Goal: Check status: Check status

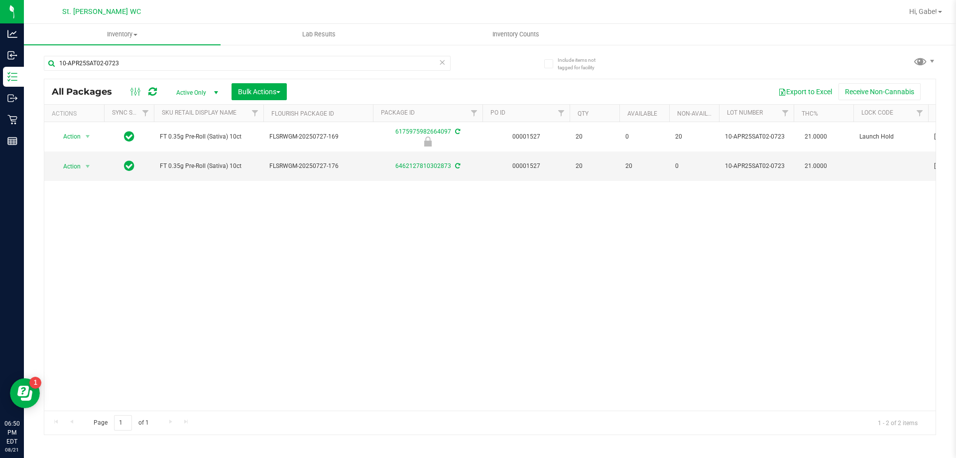
click at [442, 71] on div "10-APR25SAT02-0723" at bounding box center [247, 67] width 407 height 23
click at [442, 66] on icon at bounding box center [442, 62] width 7 height 12
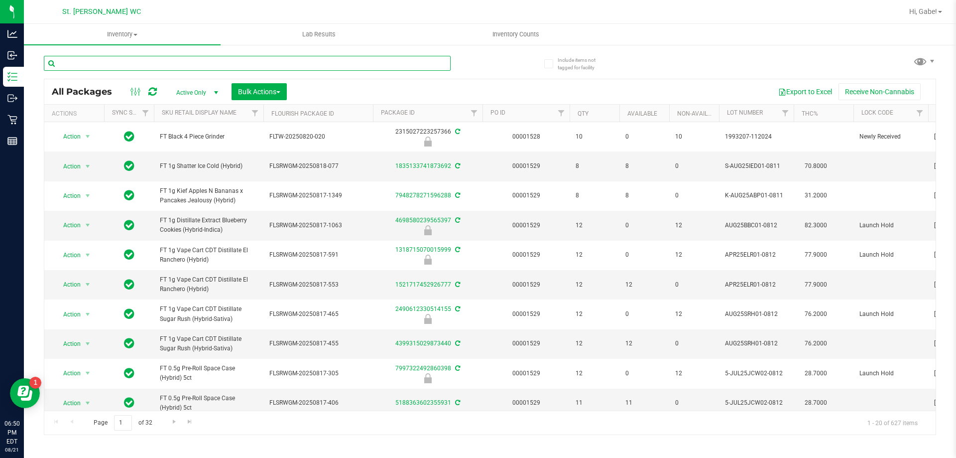
click at [165, 60] on input "text" at bounding box center [247, 63] width 407 height 15
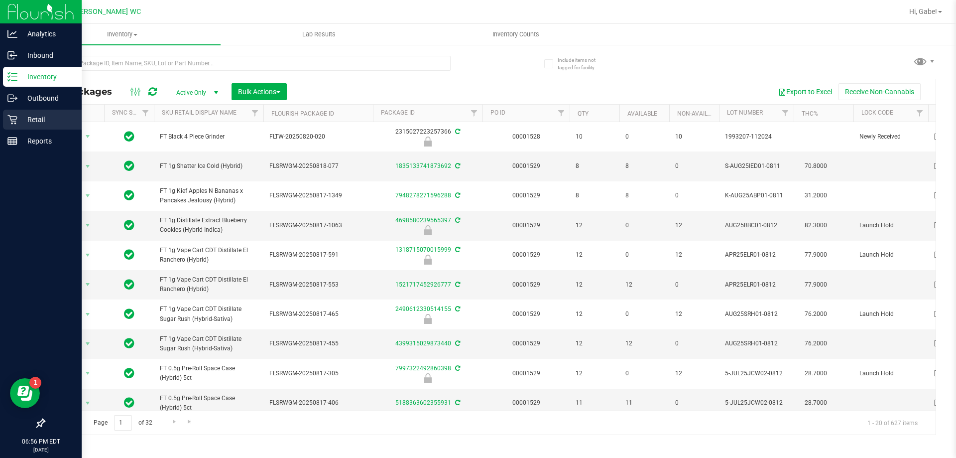
click at [15, 115] on icon at bounding box center [12, 120] width 10 height 10
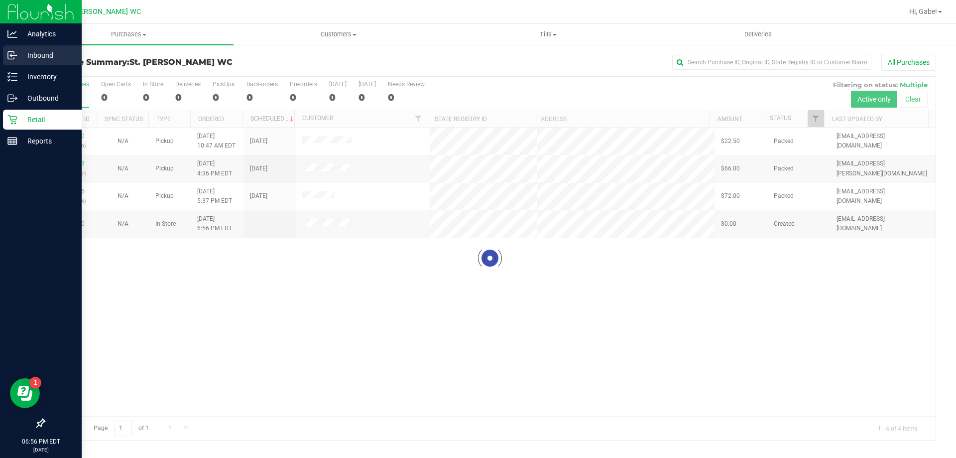
click at [14, 56] on icon at bounding box center [12, 55] width 10 height 10
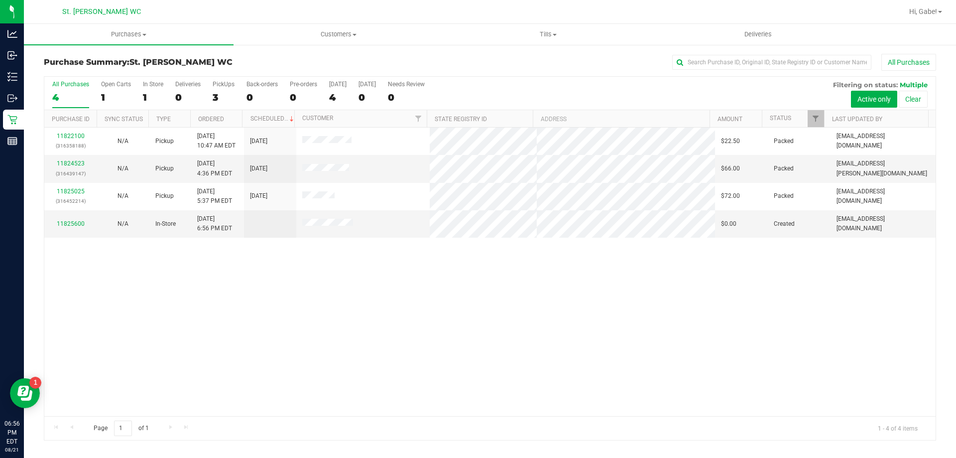
click at [606, 288] on div "11822100 (316358188) N/A Pickup [DATE] 10:47 AM EDT 8/21/2025 $22.50 Packed [EM…" at bounding box center [489, 271] width 891 height 288
click at [382, 365] on div "11822100 (316358188) N/A Pickup [DATE] 10:47 AM EDT 8/21/2025 $22.50 Packed [EM…" at bounding box center [489, 271] width 891 height 288
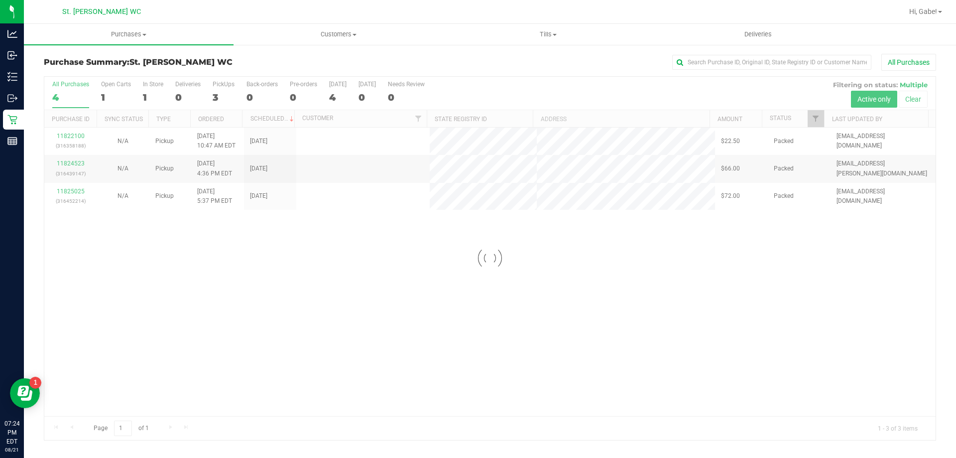
click at [413, 322] on div at bounding box center [489, 258] width 891 height 363
